Goal: Task Accomplishment & Management: Use online tool/utility

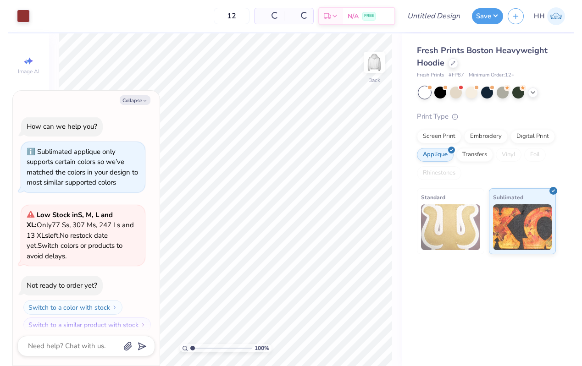
scroll to position [8, 0]
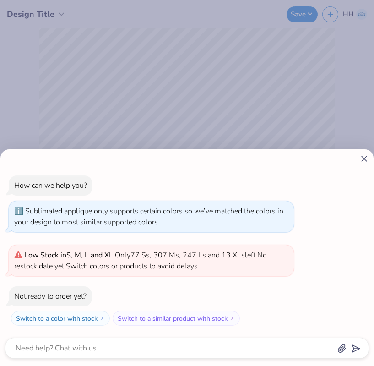
click at [366, 162] on icon at bounding box center [365, 159] width 10 height 10
type textarea "x"
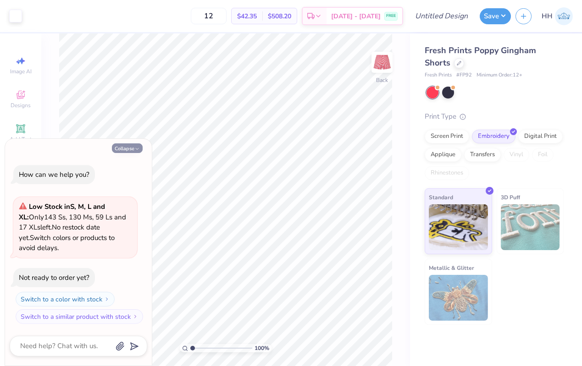
click at [135, 149] on icon "button" at bounding box center [136, 148] width 5 height 5
type textarea "x"
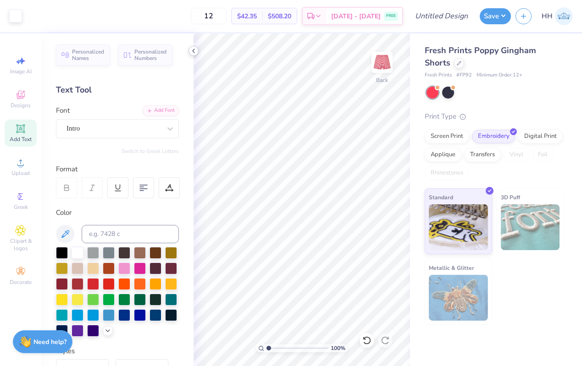
click at [192, 50] on polyline at bounding box center [193, 51] width 2 height 4
type input "8.58"
click at [192, 50] on polyline at bounding box center [193, 51] width 2 height 4
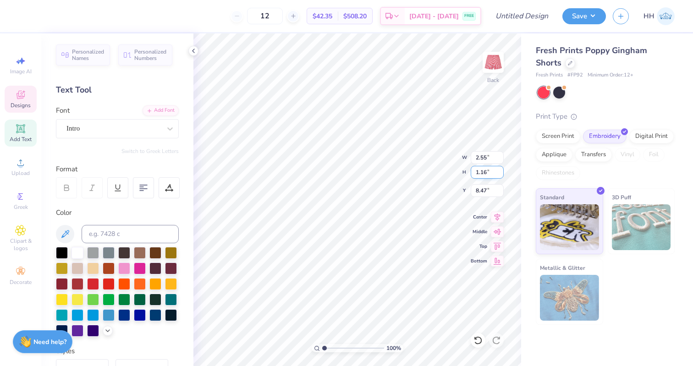
type input "8.48"
type textarea "1870"
type input "8.49"
type input "1.72"
type input "0.76"
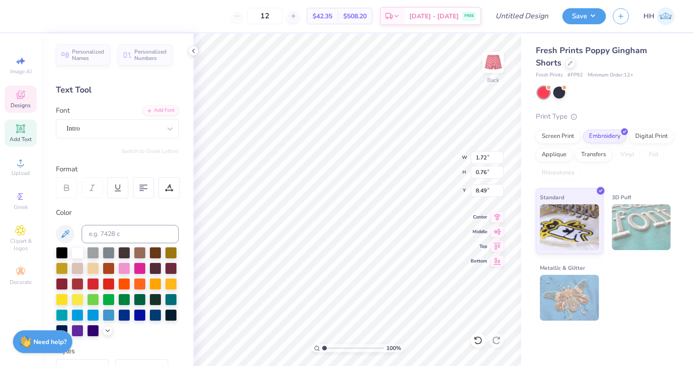
type input "8.78"
type textarea "Est. 1870"
type input "8.66"
type input "8.67"
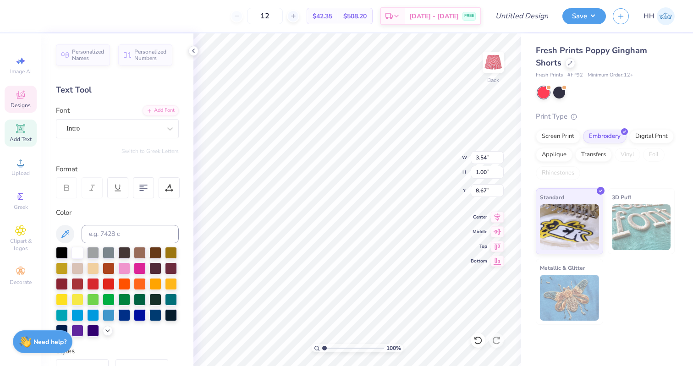
type input "2.74"
type input "0.77"
type input "8.80"
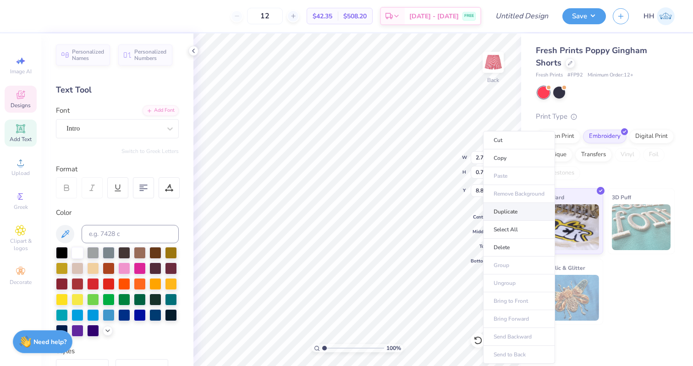
click at [511, 208] on li "Duplicate" at bounding box center [519, 212] width 72 height 18
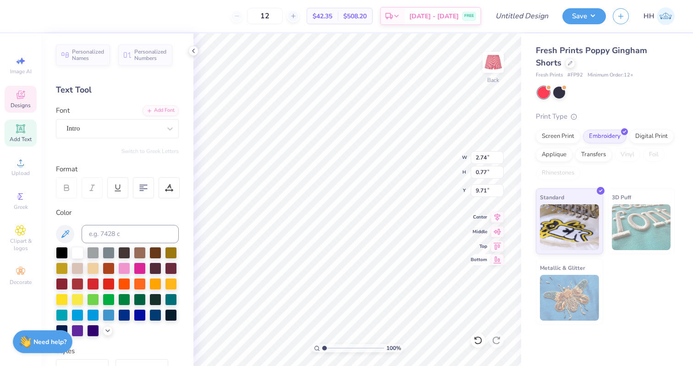
type input "8.02"
type textarea "E"
type textarea "KKG"
type input "2.41"
type input "1.07"
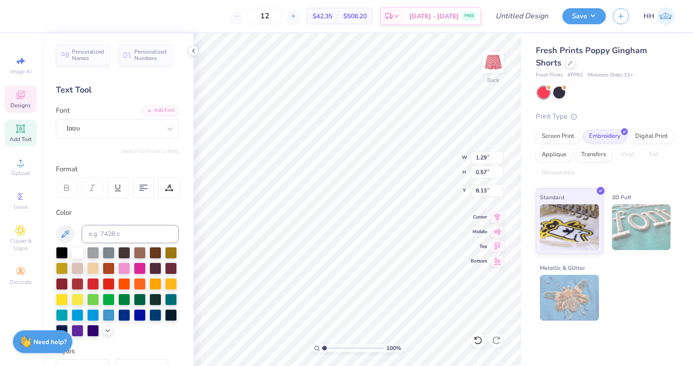
type input "7.77"
type input "7.87"
type input "8.94"
click at [115, 125] on div "Intro" at bounding box center [114, 128] width 96 height 14
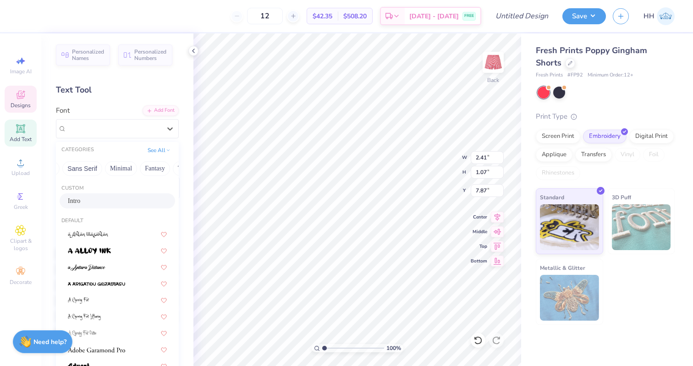
scroll to position [0, 269]
click at [155, 165] on button "Others" at bounding box center [163, 168] width 27 height 15
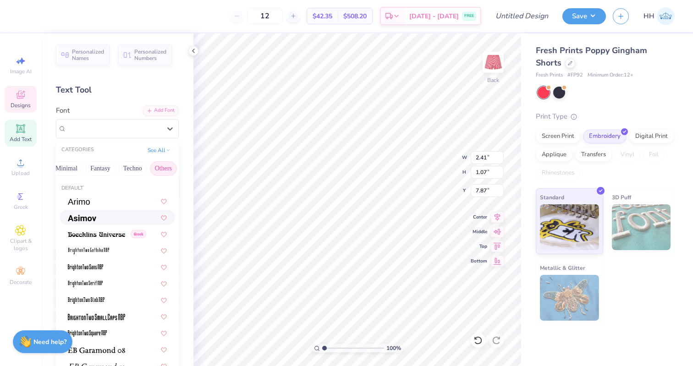
click at [105, 214] on div at bounding box center [117, 218] width 99 height 10
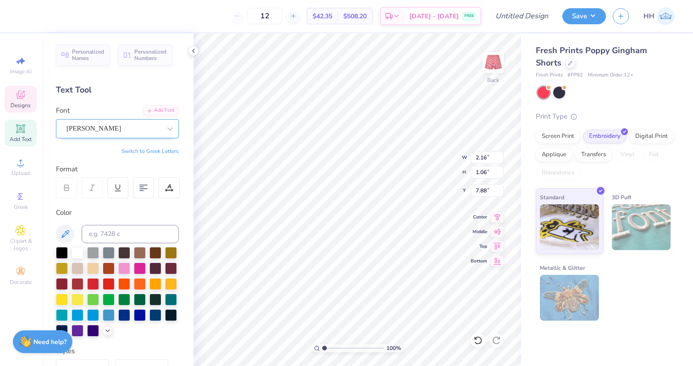
click at [111, 127] on div "Asimov" at bounding box center [114, 128] width 96 height 14
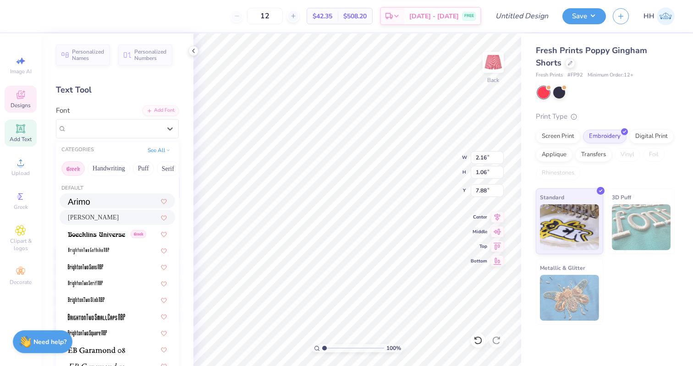
click at [68, 170] on button "Greek" at bounding box center [72, 168] width 23 height 15
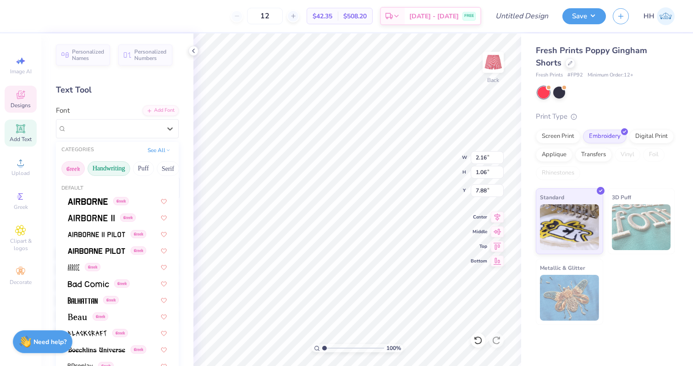
click at [99, 169] on button "Handwriting" at bounding box center [109, 168] width 43 height 15
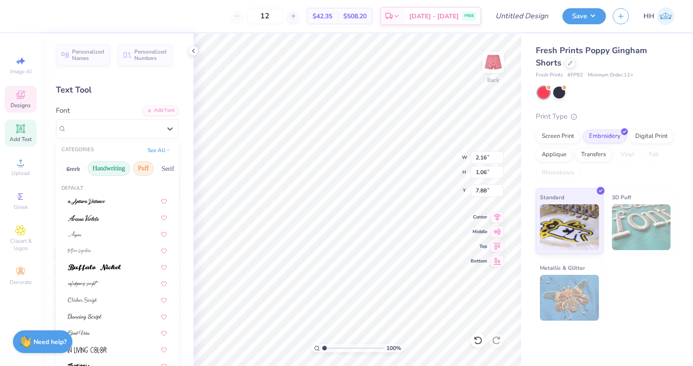
click at [141, 168] on button "Puff" at bounding box center [143, 168] width 21 height 15
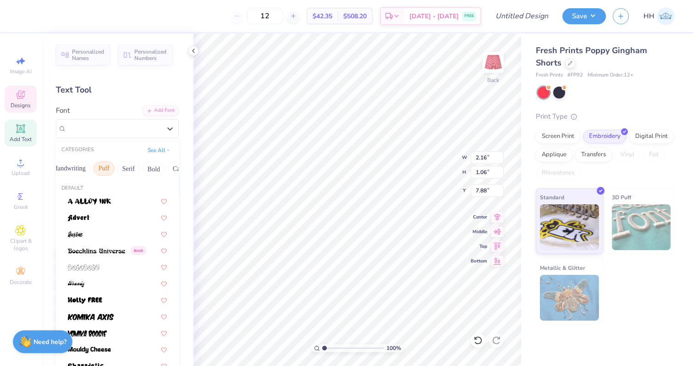
scroll to position [0, 44]
click at [122, 168] on button "Serif" at bounding box center [124, 168] width 22 height 15
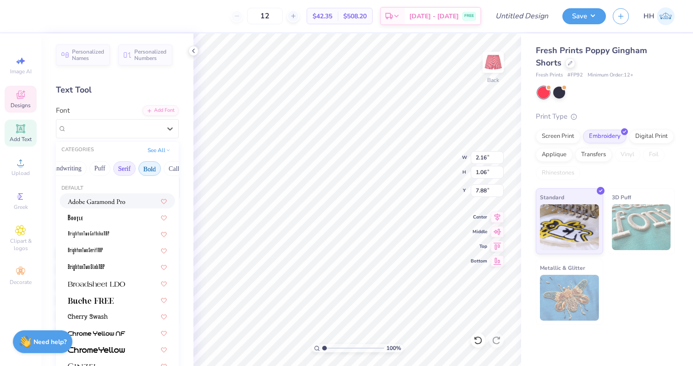
click at [147, 171] on button "Bold" at bounding box center [149, 168] width 22 height 15
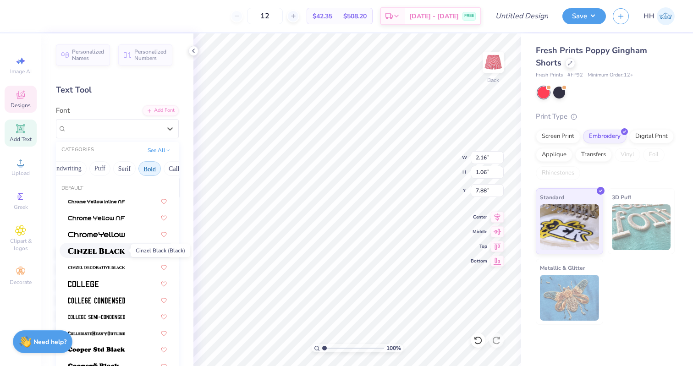
click at [112, 251] on img at bounding box center [96, 251] width 57 height 6
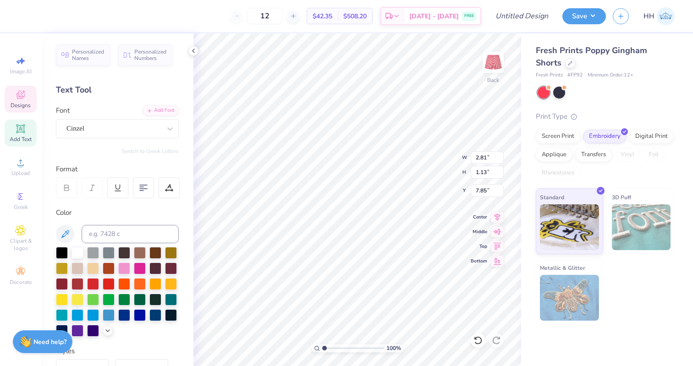
type input "7.99"
click at [157, 126] on div "Intro" at bounding box center [114, 128] width 96 height 14
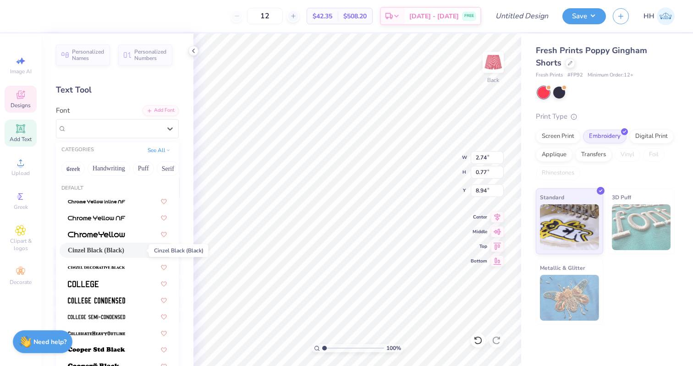
click at [104, 247] on span "Cinzel Black (Black)" at bounding box center [96, 251] width 56 height 10
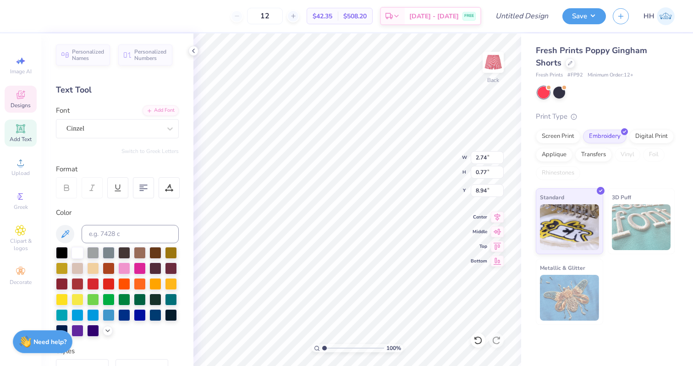
type input "2.75"
type input "8.95"
type input "8.97"
type input "2.67"
type input "0.75"
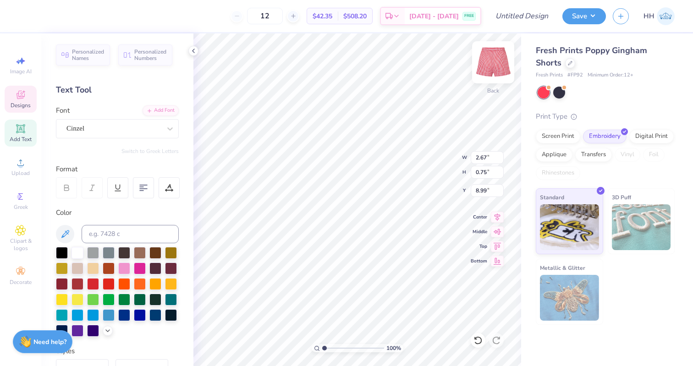
type input "8.99"
type textarea "est. 1870"
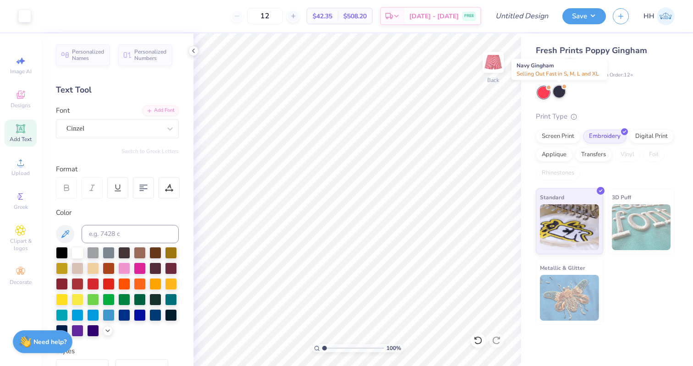
click at [558, 89] on div at bounding box center [559, 92] width 12 height 12
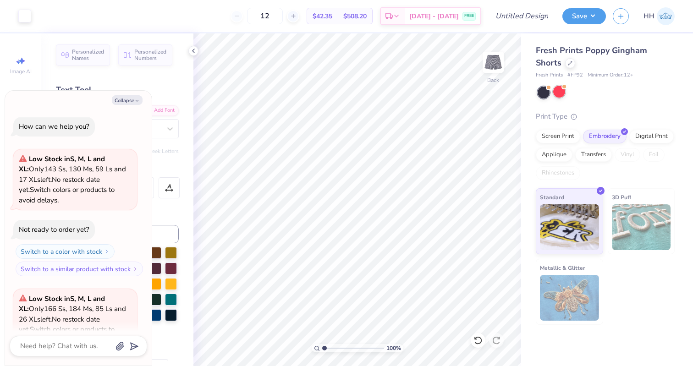
scroll to position [92, 0]
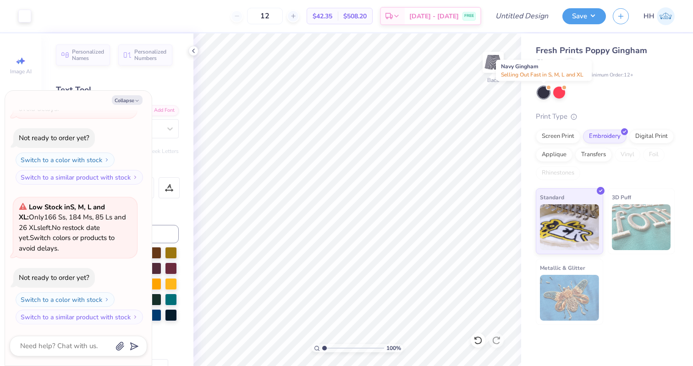
click at [544, 89] on div at bounding box center [544, 93] width 12 height 12
click at [555, 91] on div at bounding box center [559, 92] width 12 height 12
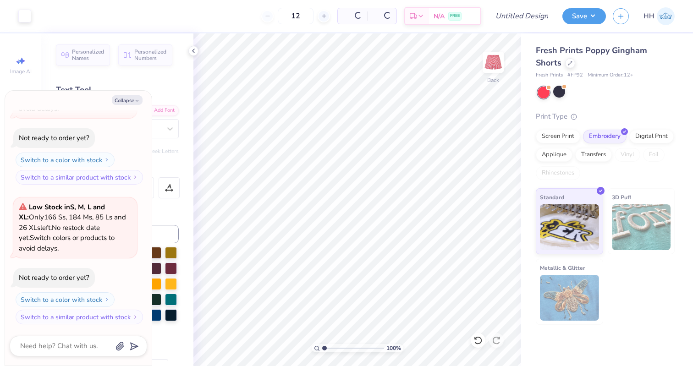
scroll to position [371, 0]
click at [137, 99] on icon "button" at bounding box center [136, 100] width 5 height 5
type textarea "x"
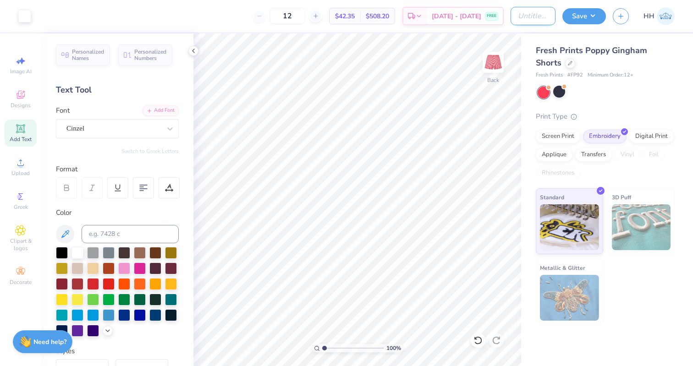
click at [528, 16] on input "Design Title" at bounding box center [533, 16] width 45 height 18
type input "Kappa Poppy Shorts"
click at [581, 17] on button "Save" at bounding box center [584, 15] width 44 height 16
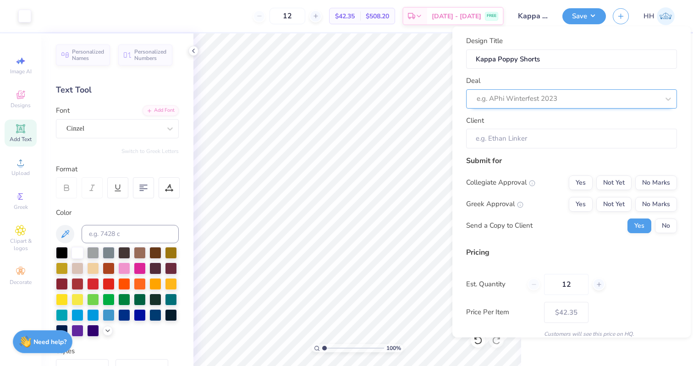
click at [561, 96] on div at bounding box center [568, 99] width 182 height 12
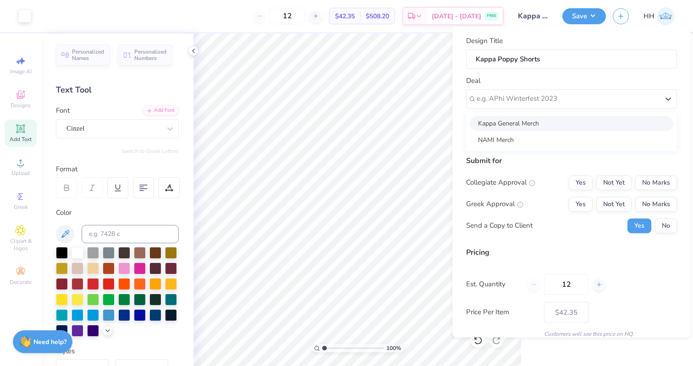
click at [550, 122] on div "Kappa General Merch" at bounding box center [571, 122] width 203 height 15
type input "Parker Bowers"
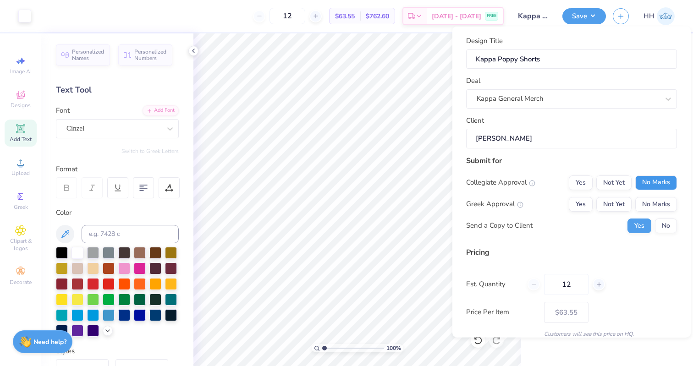
click at [581, 182] on button "No Marks" at bounding box center [656, 182] width 42 height 15
click at [581, 203] on button "Yes" at bounding box center [581, 204] width 24 height 15
type input "$50.22"
click at [581, 223] on button "No" at bounding box center [666, 225] width 22 height 15
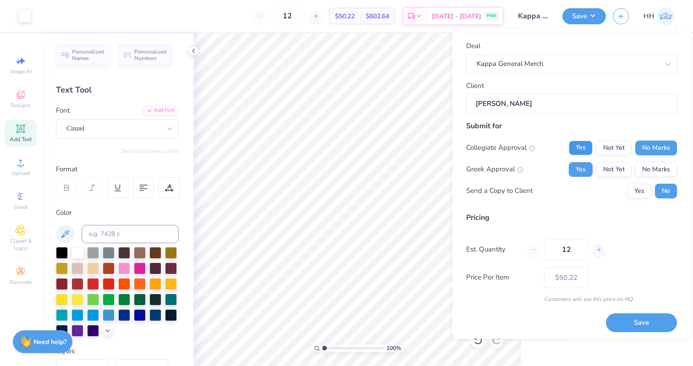
scroll to position [38, 0]
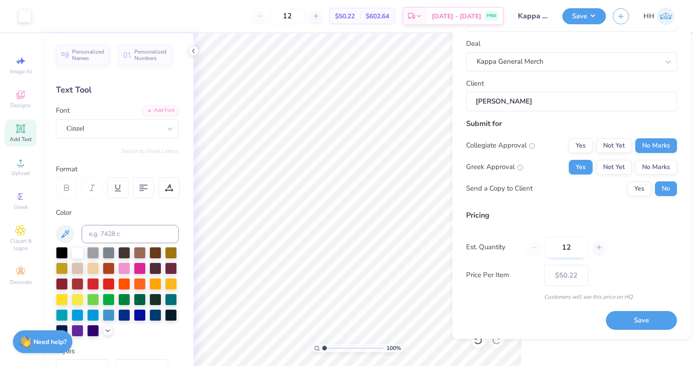
click at [571, 248] on input "12" at bounding box center [566, 247] width 44 height 21
type input "1"
type input "0"
type input "50"
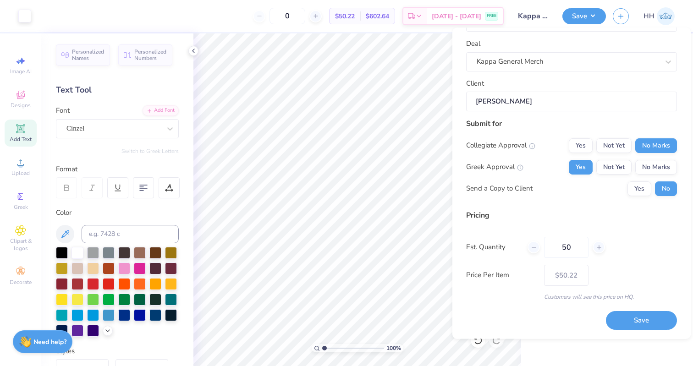
type input "50"
type input "$38.31"
type input "50"
click at [581, 278] on div "Price Per Item $38.31" at bounding box center [571, 275] width 211 height 21
click at [581, 320] on button "Save" at bounding box center [641, 321] width 71 height 19
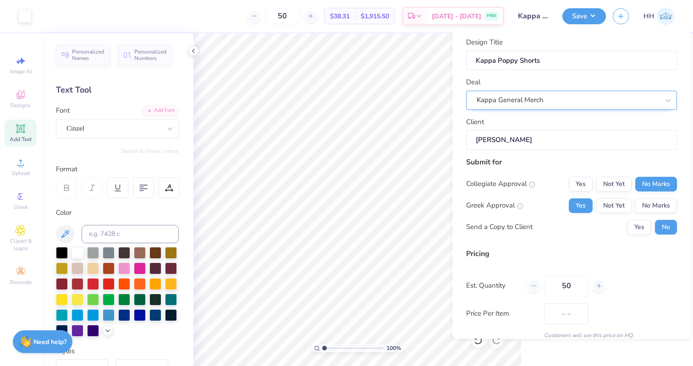
type input "$32.31"
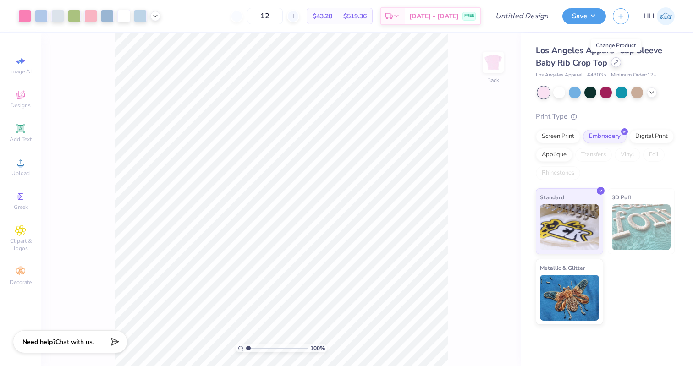
click at [438, 66] on div at bounding box center [616, 62] width 10 height 10
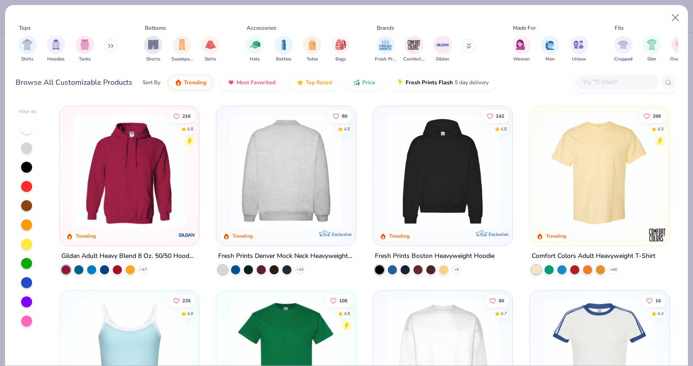
click at [295, 169] on img at bounding box center [285, 171] width 121 height 112
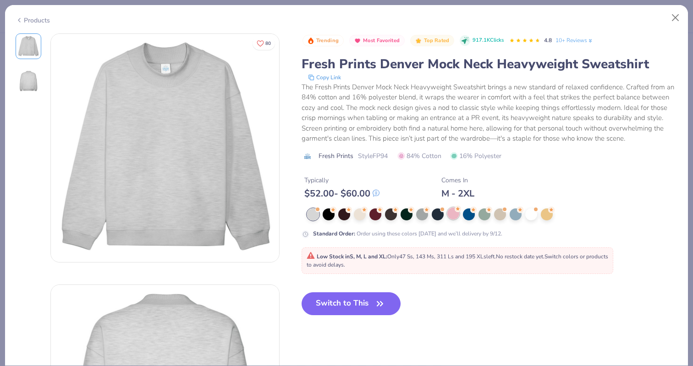
click at [438, 214] on div at bounding box center [453, 214] width 12 height 12
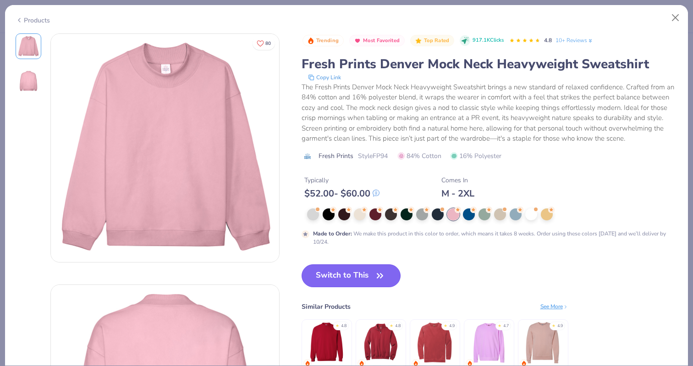
click at [356, 275] on button "Switch to This" at bounding box center [351, 275] width 99 height 23
type input "50"
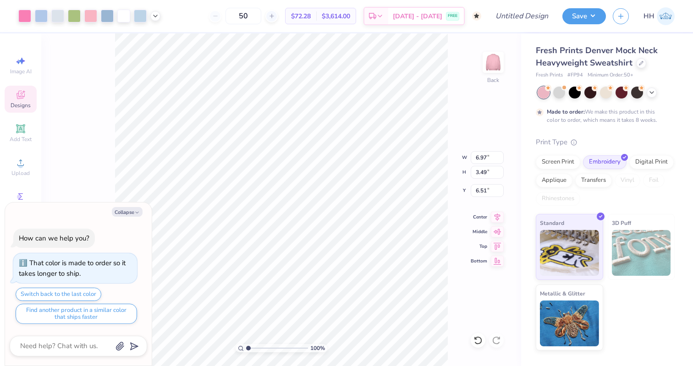
type textarea "x"
type input "2.73"
type textarea "x"
type input "2.14"
type input "2.78"
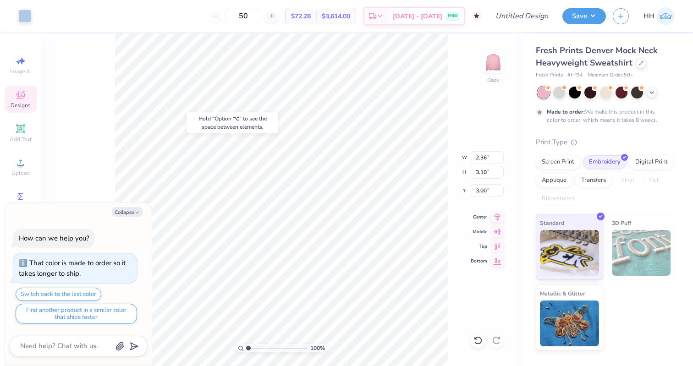
type input "2.82"
type textarea "x"
type input "2.53"
type input "3.15"
type input "2.95"
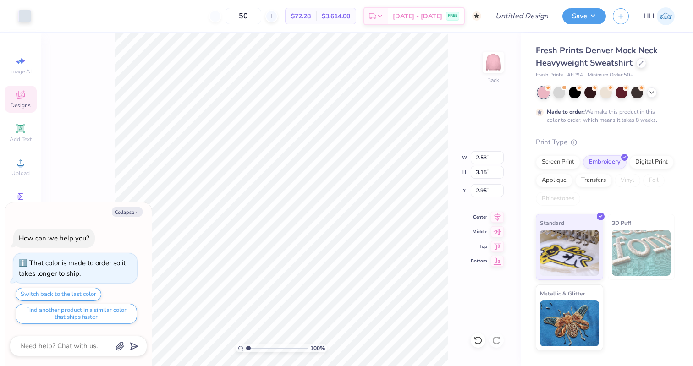
type textarea "x"
type input "3.00"
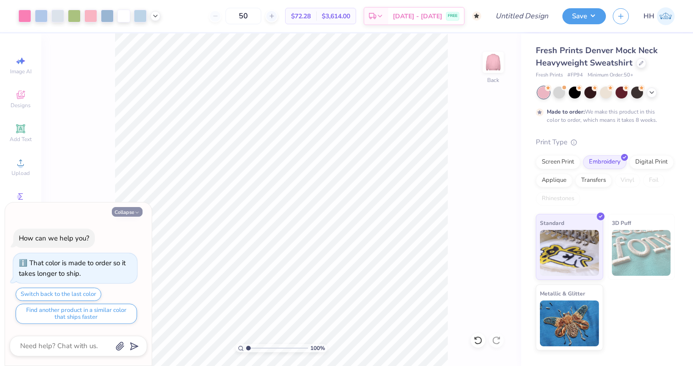
click at [128, 211] on button "Collapse" at bounding box center [127, 212] width 31 height 10
type textarea "x"
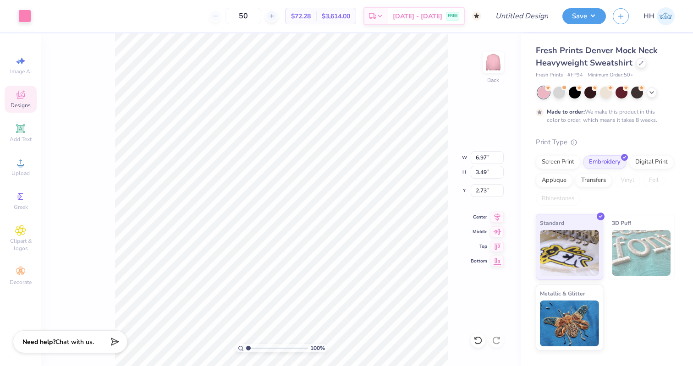
type input "2.72"
type input "3.00"
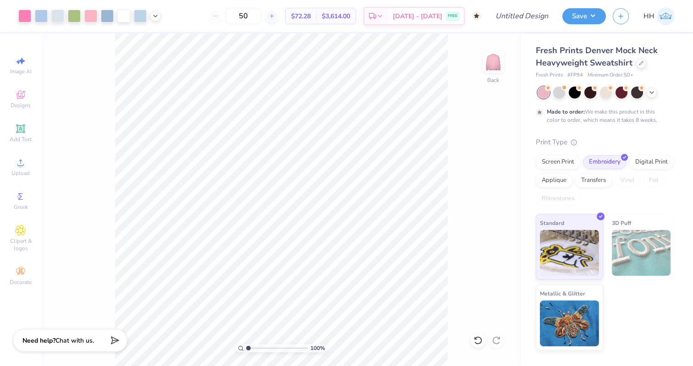
click at [76, 339] on span "Chat with us." at bounding box center [74, 340] width 38 height 9
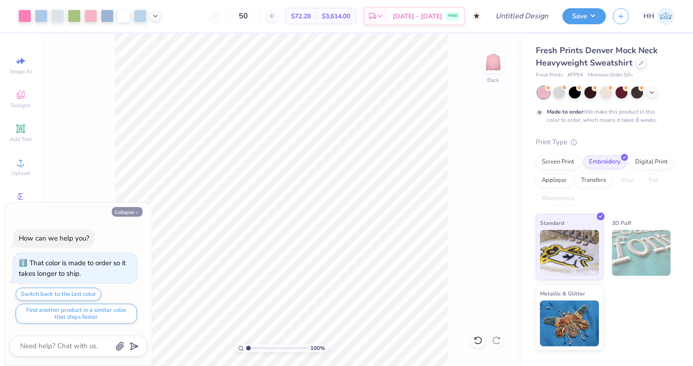
click at [134, 213] on icon "button" at bounding box center [136, 212] width 5 height 5
type textarea "x"
